Goal: Transaction & Acquisition: Book appointment/travel/reservation

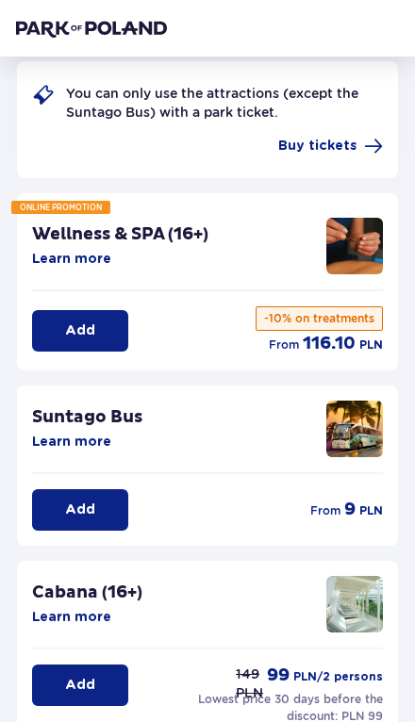
click at [109, 515] on button "Add" at bounding box center [80, 509] width 96 height 41
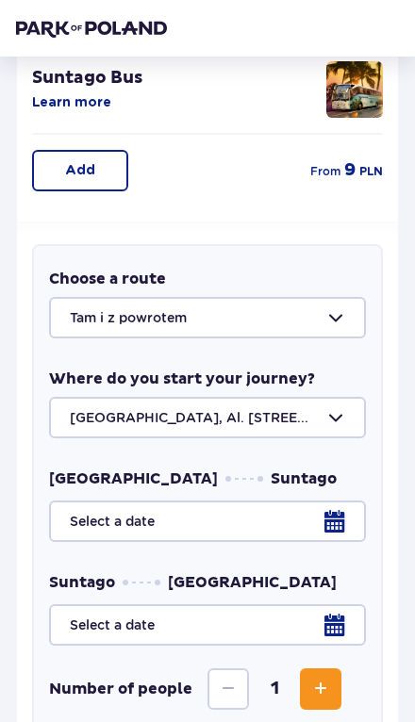
scroll to position [489, 0]
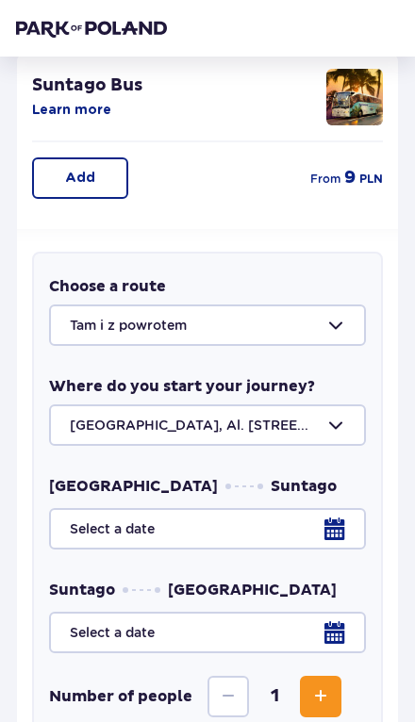
click at [322, 320] on div at bounding box center [207, 324] width 317 height 41
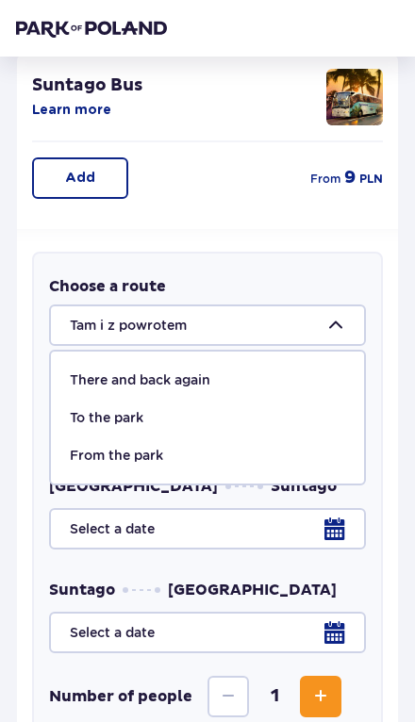
click at [279, 386] on div "There and back again" at bounding box center [207, 379] width 275 height 19
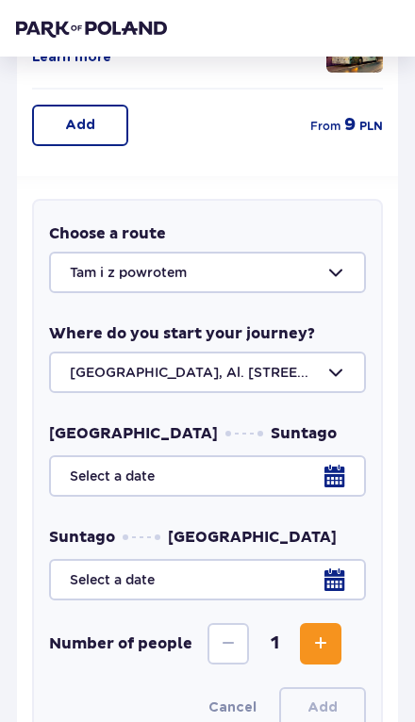
scroll to position [545, 0]
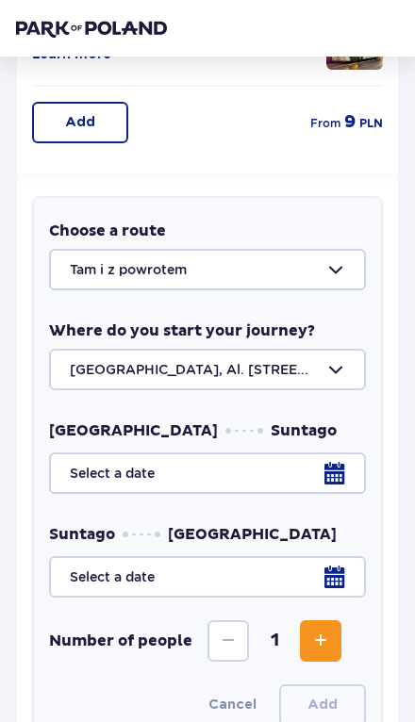
click at [334, 380] on div at bounding box center [207, 369] width 317 height 41
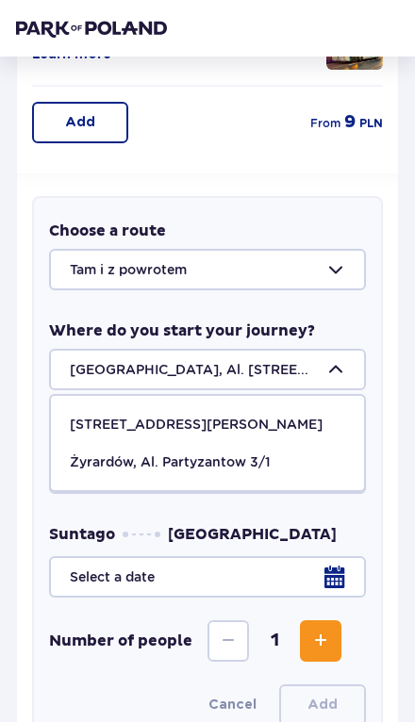
click at [257, 463] on font "Żyrardów, Al. Partyzantow 3/1" at bounding box center [170, 461] width 201 height 15
type input "Żyrardów, Al. Partyzantów 3/1"
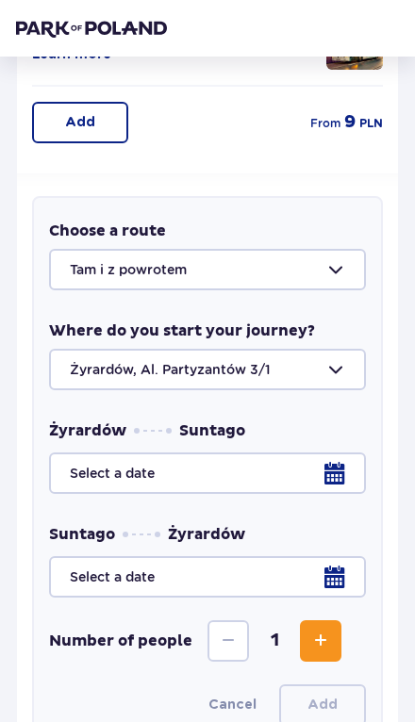
click at [328, 479] on div at bounding box center [207, 472] width 317 height 41
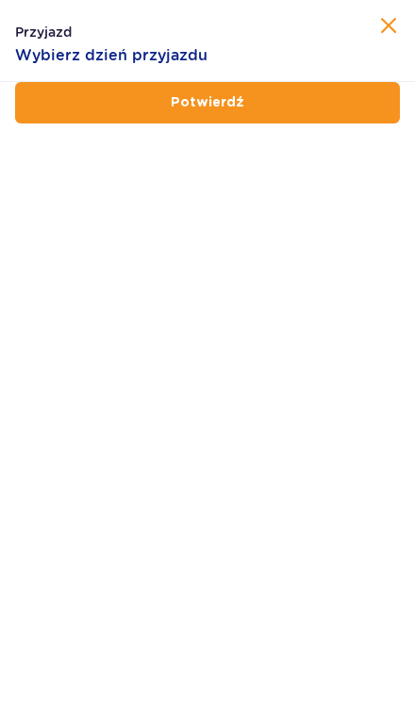
scroll to position [573, 0]
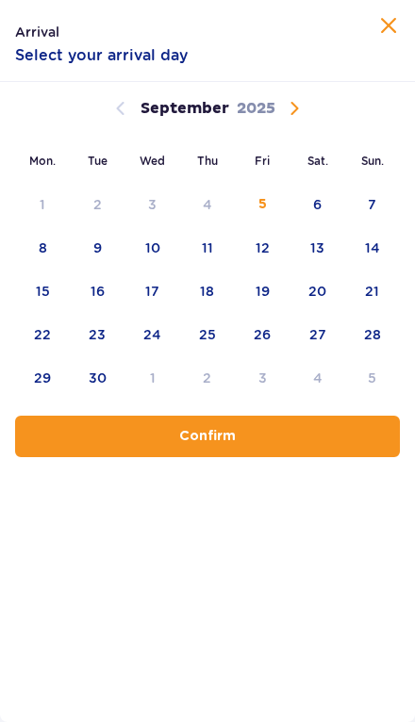
click at [317, 205] on font "6" at bounding box center [317, 204] width 8 height 15
click at [297, 439] on button "Confirm" at bounding box center [207, 436] width 385 height 41
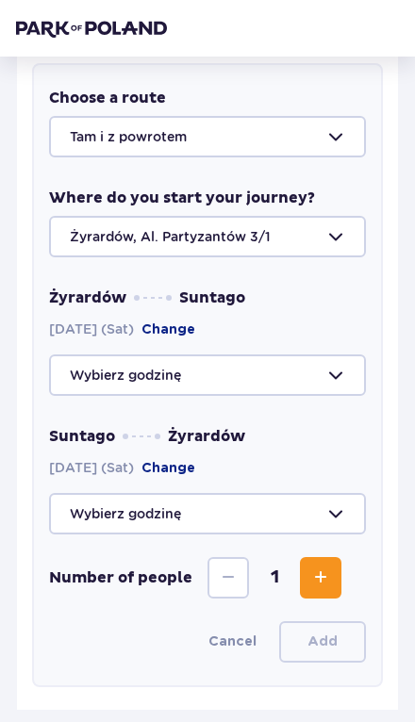
scroll to position [679, 0]
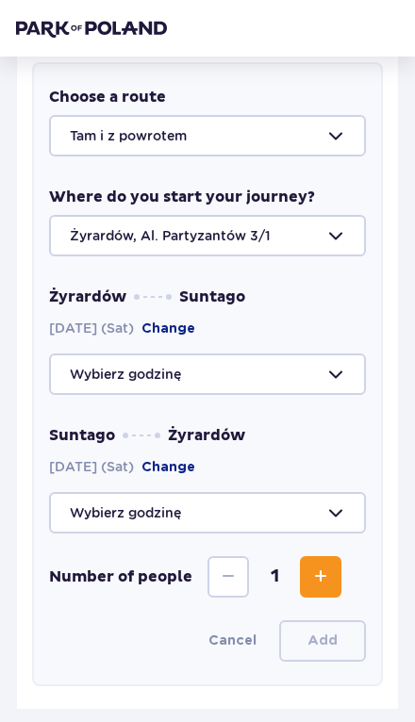
click at [349, 371] on div at bounding box center [207, 373] width 317 height 41
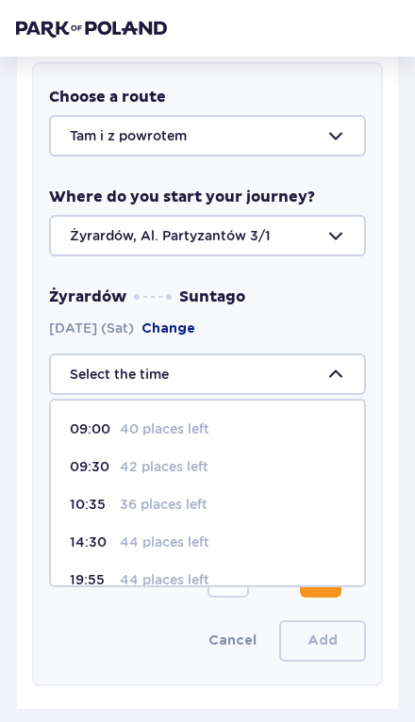
click at [109, 507] on p "10:35" at bounding box center [91, 504] width 42 height 19
type input "10:35"
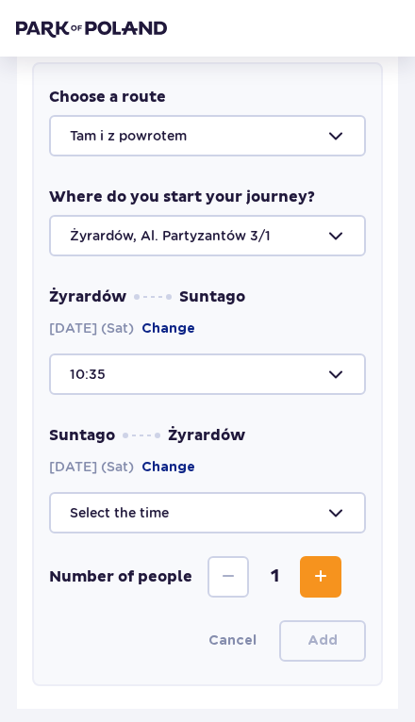
click at [334, 519] on div at bounding box center [207, 512] width 317 height 41
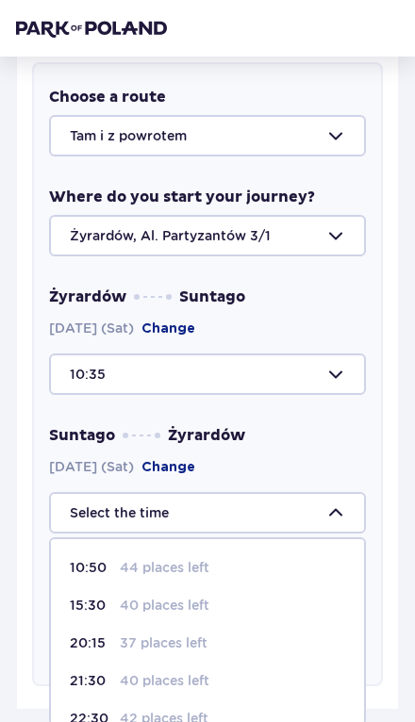
click at [197, 610] on font "40 places left" at bounding box center [165, 605] width 90 height 15
type input "15:30"
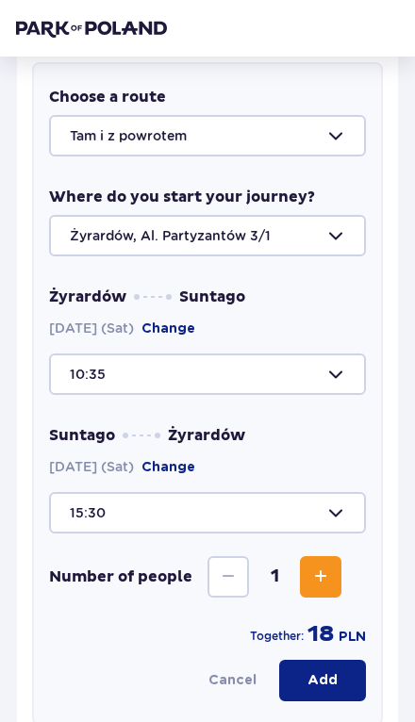
click at [306, 580] on button "Increase" at bounding box center [320, 576] width 41 height 41
click at [336, 691] on button "Add" at bounding box center [322, 680] width 87 height 41
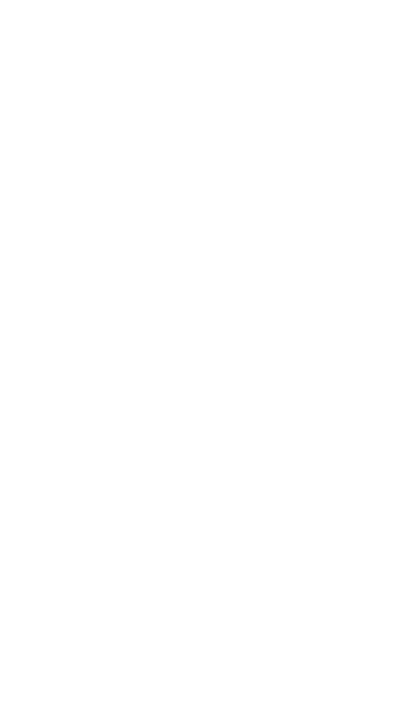
scroll to position [0, 0]
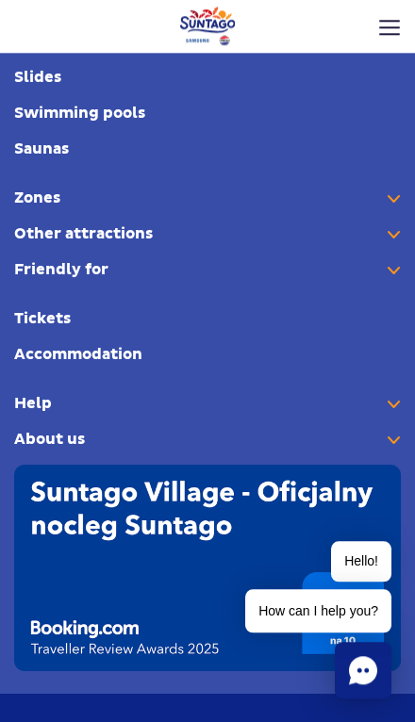
scroll to position [895, 0]
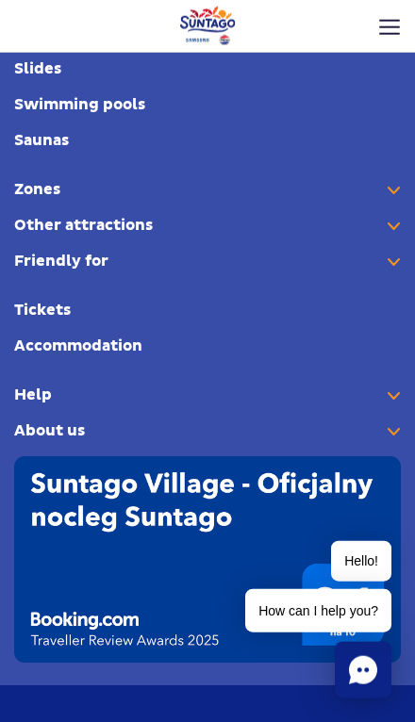
click at [62, 307] on font "Tickets" at bounding box center [42, 310] width 57 height 19
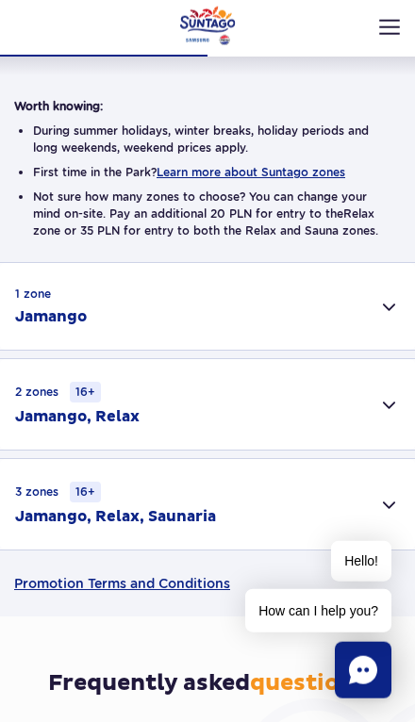
scroll to position [303, 0]
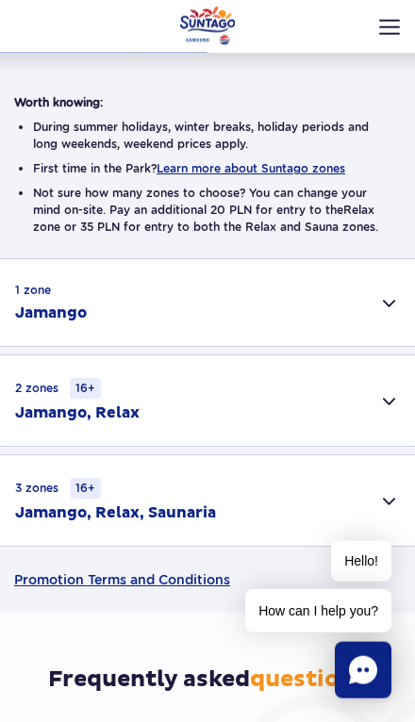
click at [382, 401] on div "2 zones 16+ Jamango, Relax" at bounding box center [207, 400] width 415 height 90
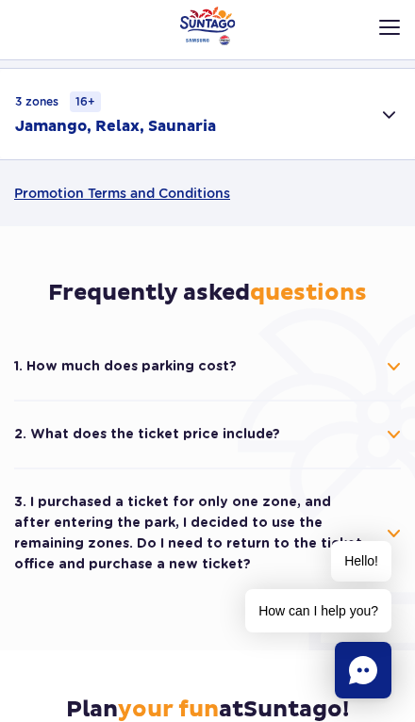
scroll to position [1173, 0]
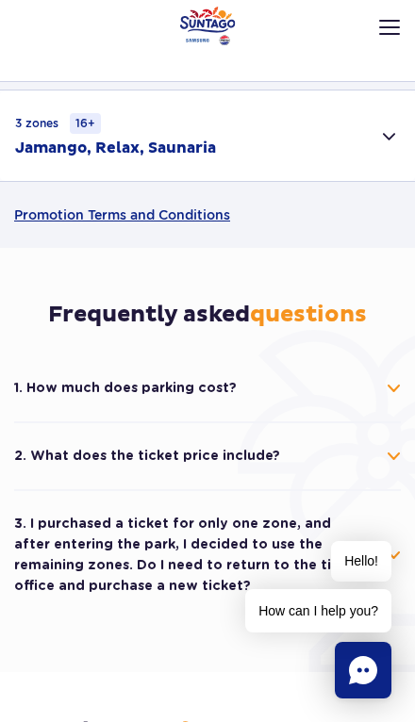
click at [388, 152] on div "3 zones 16+ Jamango, Relax, Saunaria" at bounding box center [207, 135] width 415 height 90
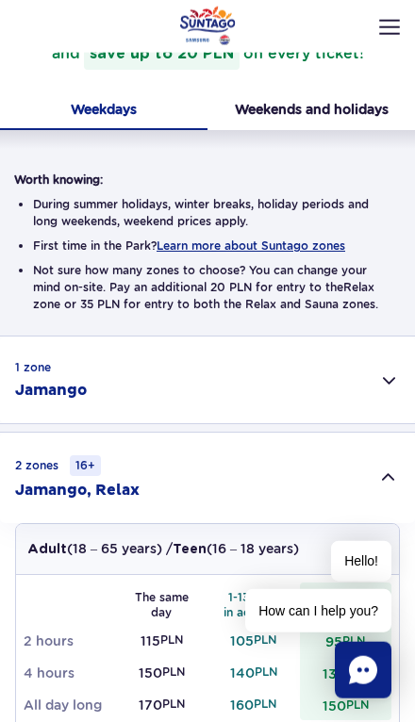
scroll to position [226, 0]
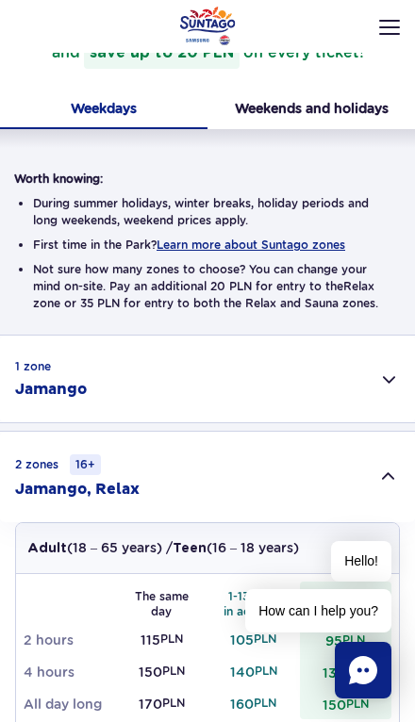
click at [352, 118] on button "Weekends and holidays" at bounding box center [310, 110] width 207 height 38
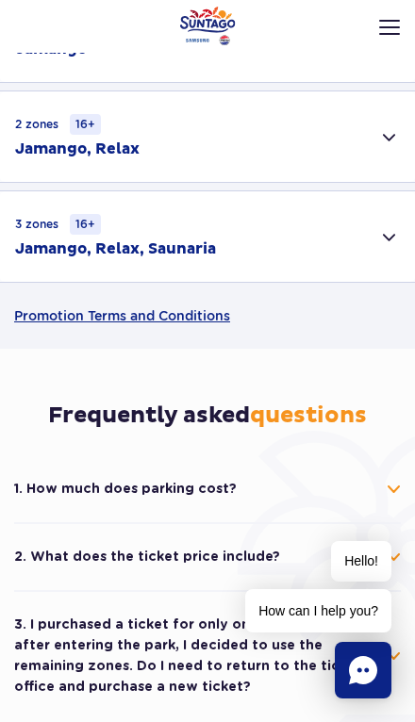
scroll to position [558, 0]
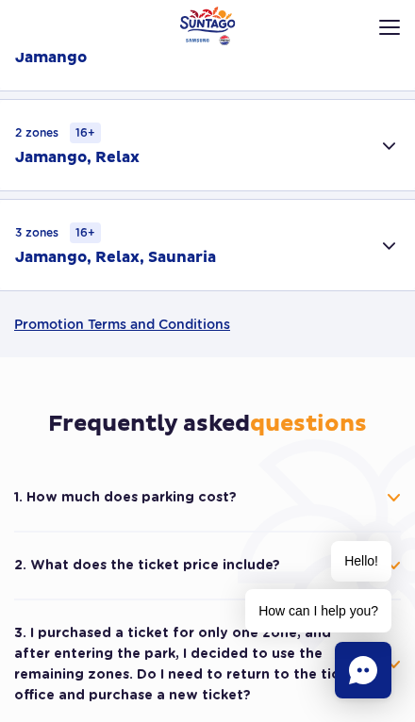
click at [379, 161] on div "2 zones 16+ Jamango, Relax" at bounding box center [207, 145] width 415 height 90
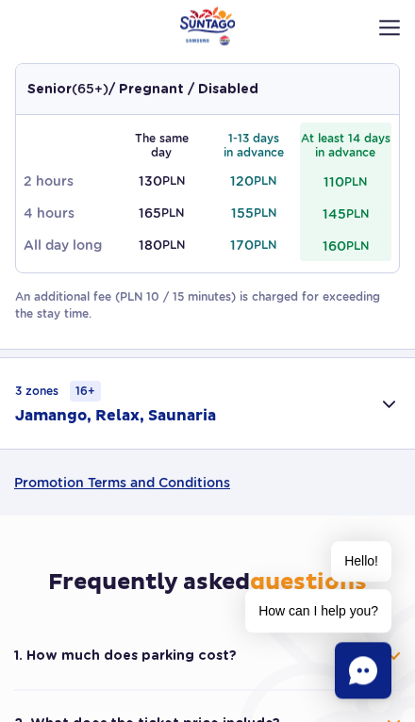
scroll to position [932, 0]
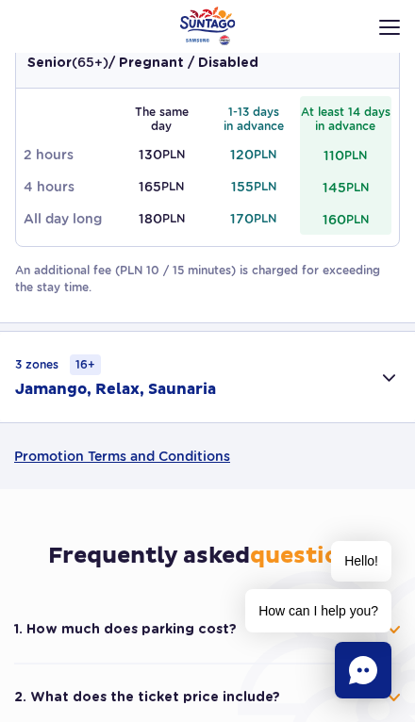
click at [377, 381] on div "3 zones 16+ Jamango, Relax, Saunaria" at bounding box center [207, 377] width 415 height 90
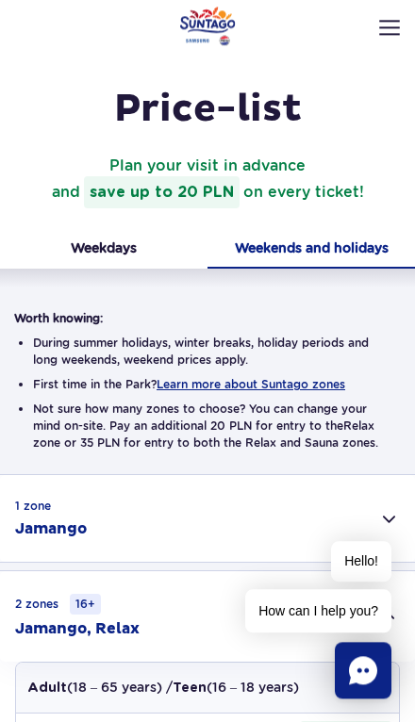
scroll to position [0, 0]
